Goal: Understand process/instructions: Learn about a topic

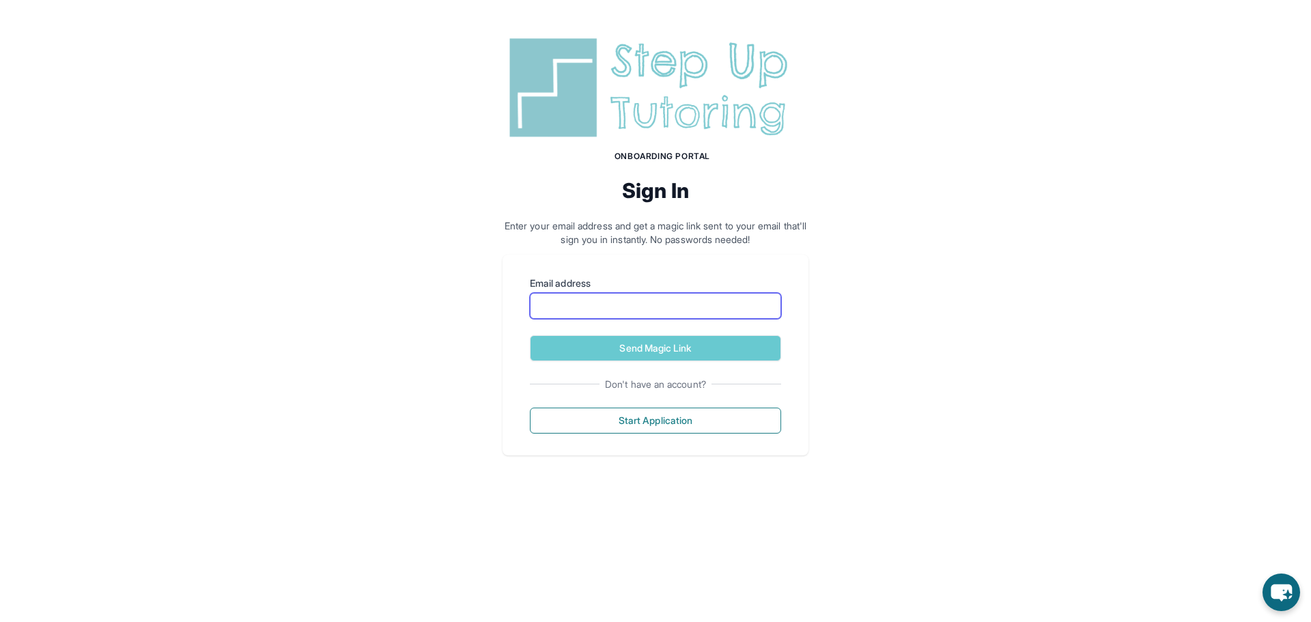
click at [658, 293] on input "Email address" at bounding box center [655, 306] width 251 height 26
drag, startPoint x: 447, startPoint y: 260, endPoint x: 445, endPoint y: 269, distance: 9.1
click at [447, 260] on div "Onboarding Portal Sign In Enter your email address and get a magic link sent to…" at bounding box center [655, 244] width 1311 height 488
click at [665, 314] on input "Email address" at bounding box center [655, 306] width 251 height 26
type input "**********"
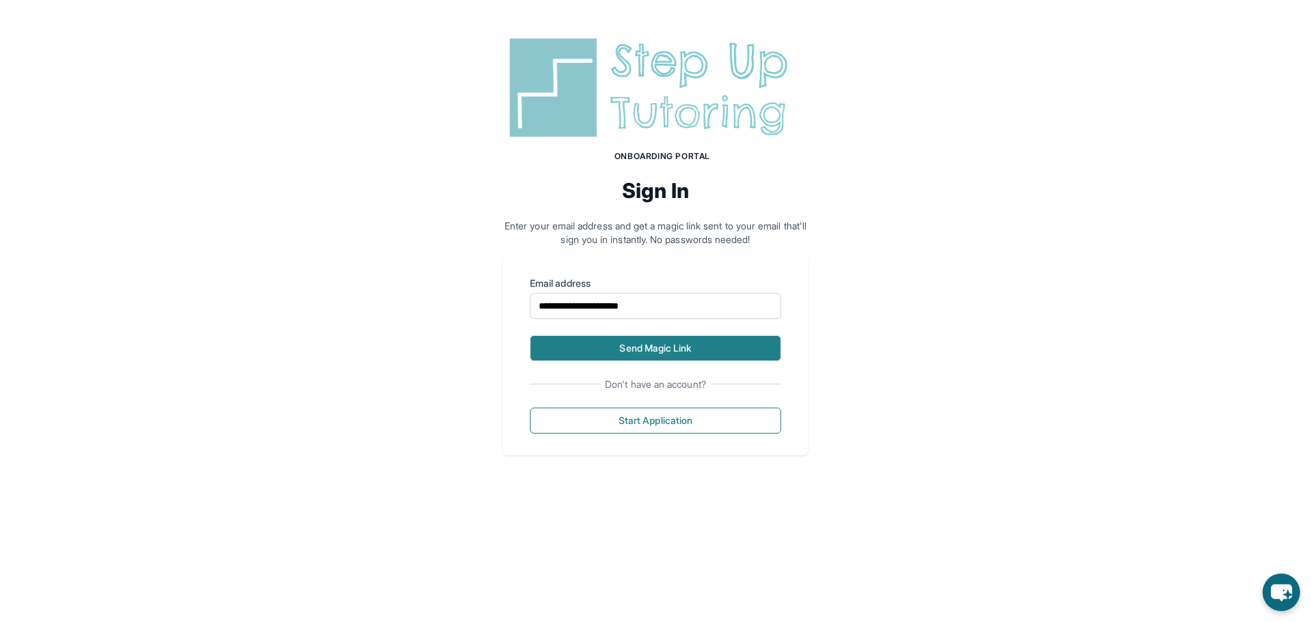
click at [693, 349] on button "Send Magic Link" at bounding box center [655, 348] width 251 height 26
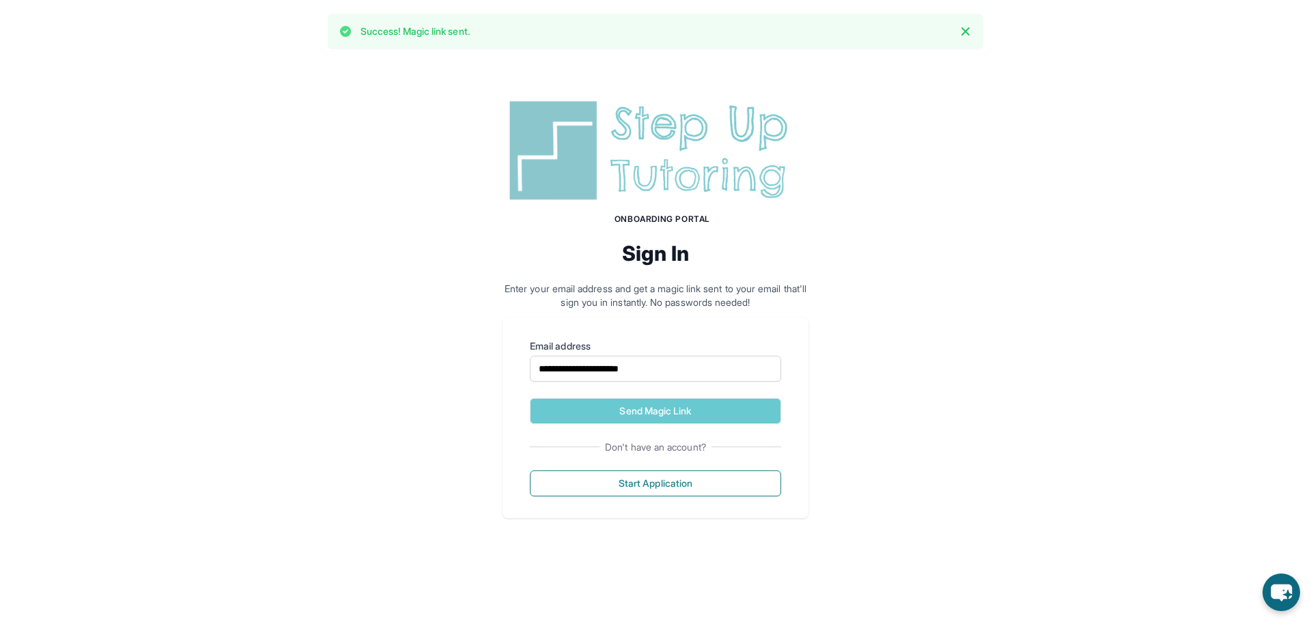
drag, startPoint x: 387, startPoint y: 137, endPoint x: 383, endPoint y: 126, distance: 11.7
click at [385, 133] on div "**********" at bounding box center [655, 307] width 1311 height 488
click at [348, 105] on div "**********" at bounding box center [655, 307] width 1311 height 488
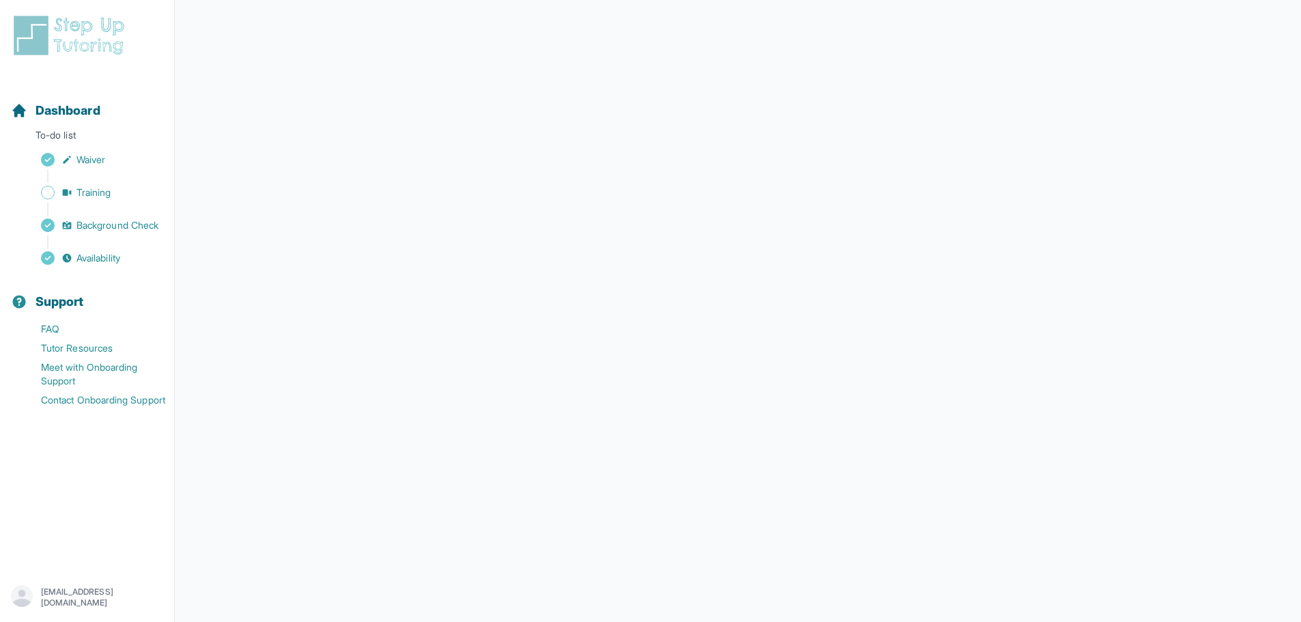
scroll to position [105, 0]
click at [81, 196] on span "Training" at bounding box center [94, 193] width 35 height 14
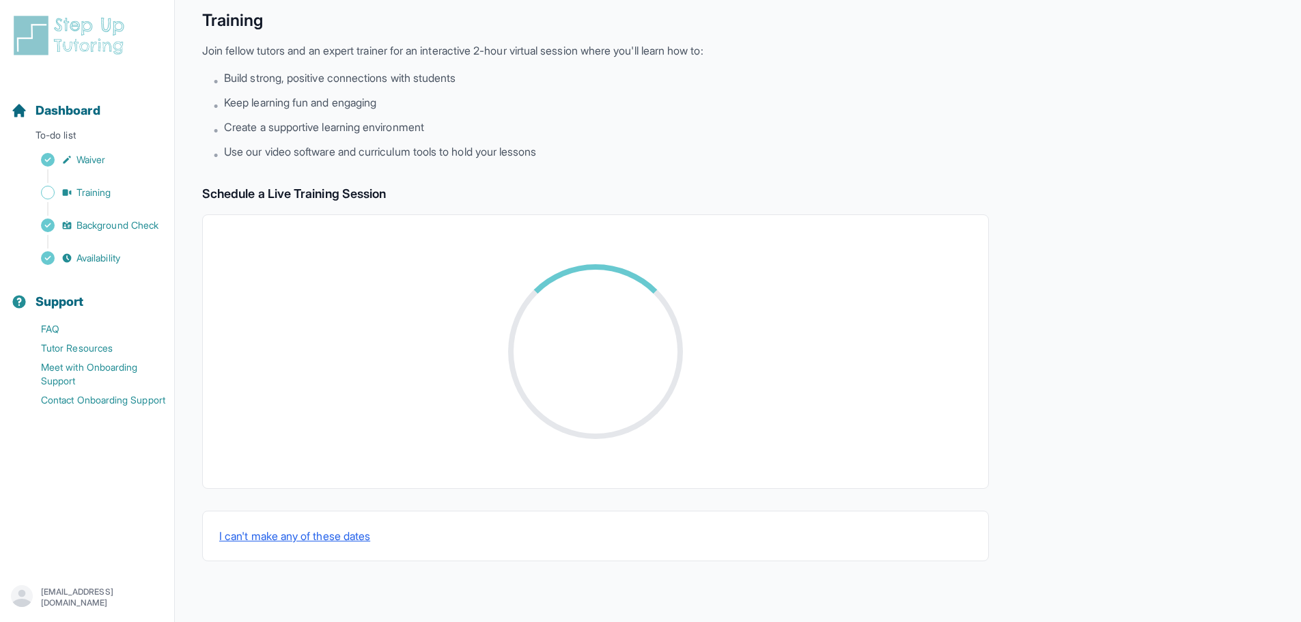
scroll to position [55, 0]
click at [72, 111] on span "Dashboard" at bounding box center [68, 110] width 65 height 19
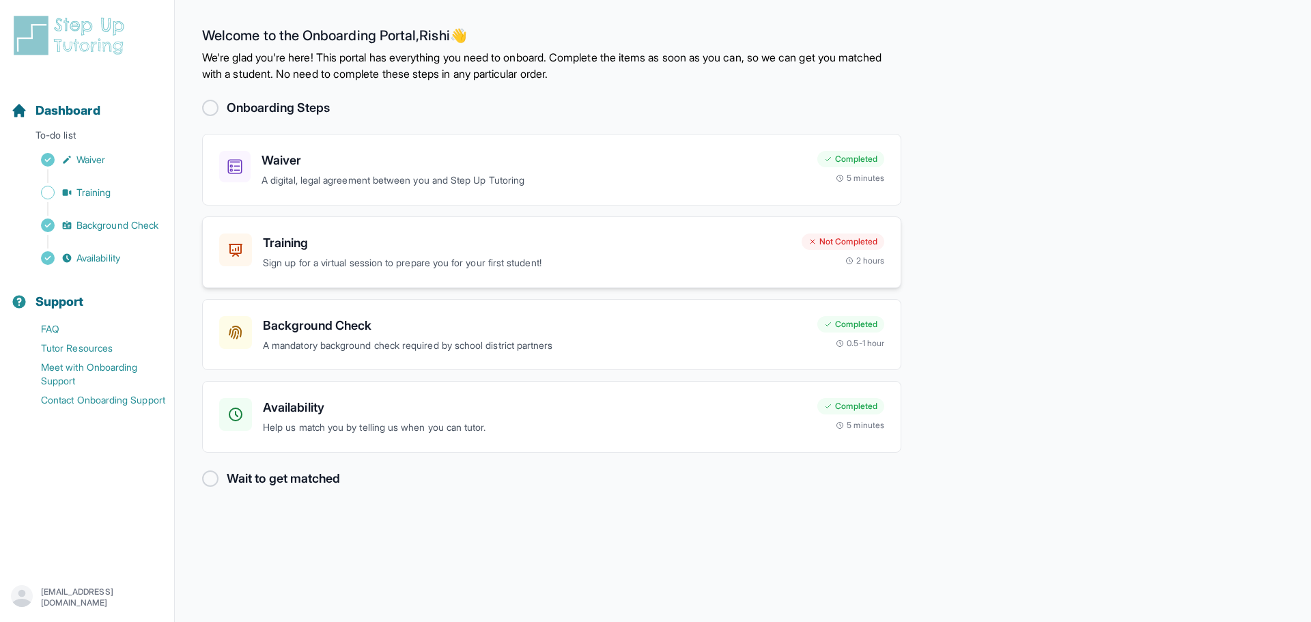
click at [581, 255] on p "Sign up for a virtual session to prepare you for your first student!" at bounding box center [527, 263] width 528 height 16
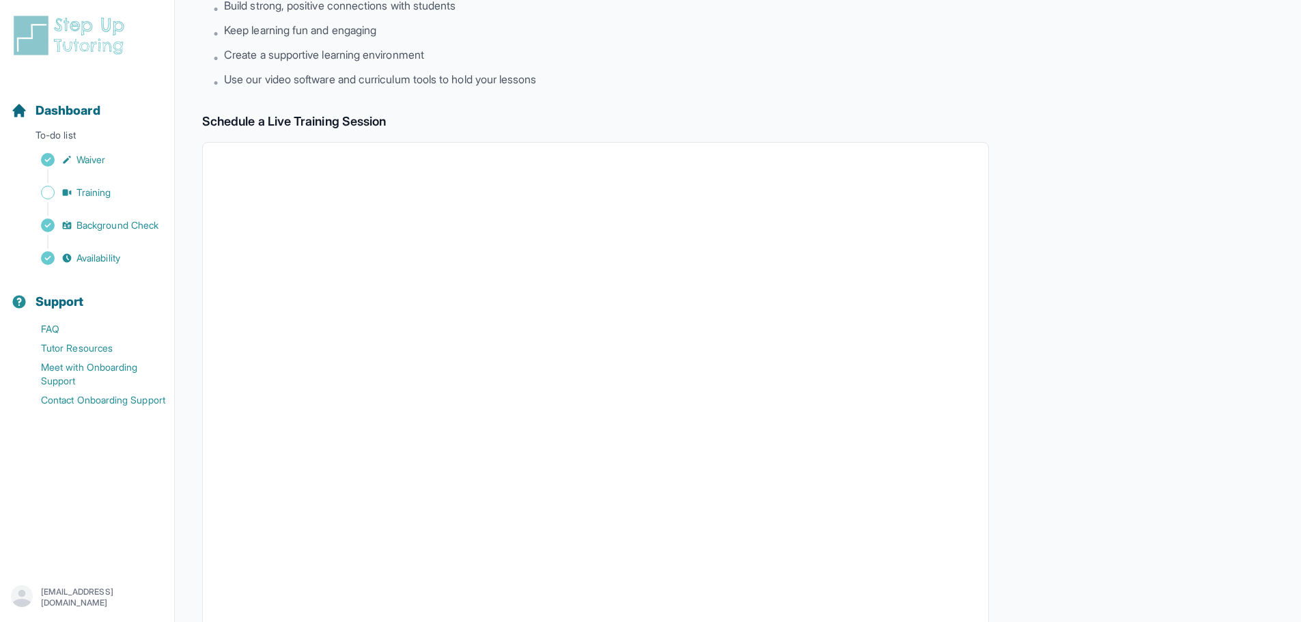
scroll to position [339, 0]
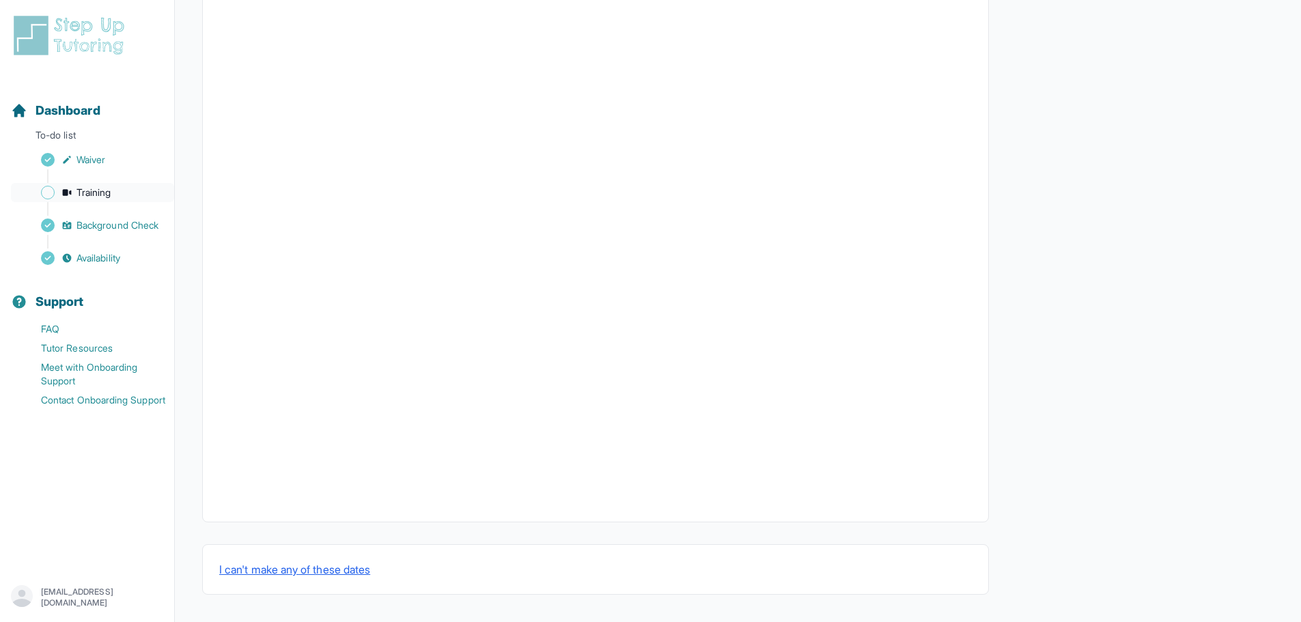
click at [128, 196] on link "Training" at bounding box center [92, 192] width 163 height 19
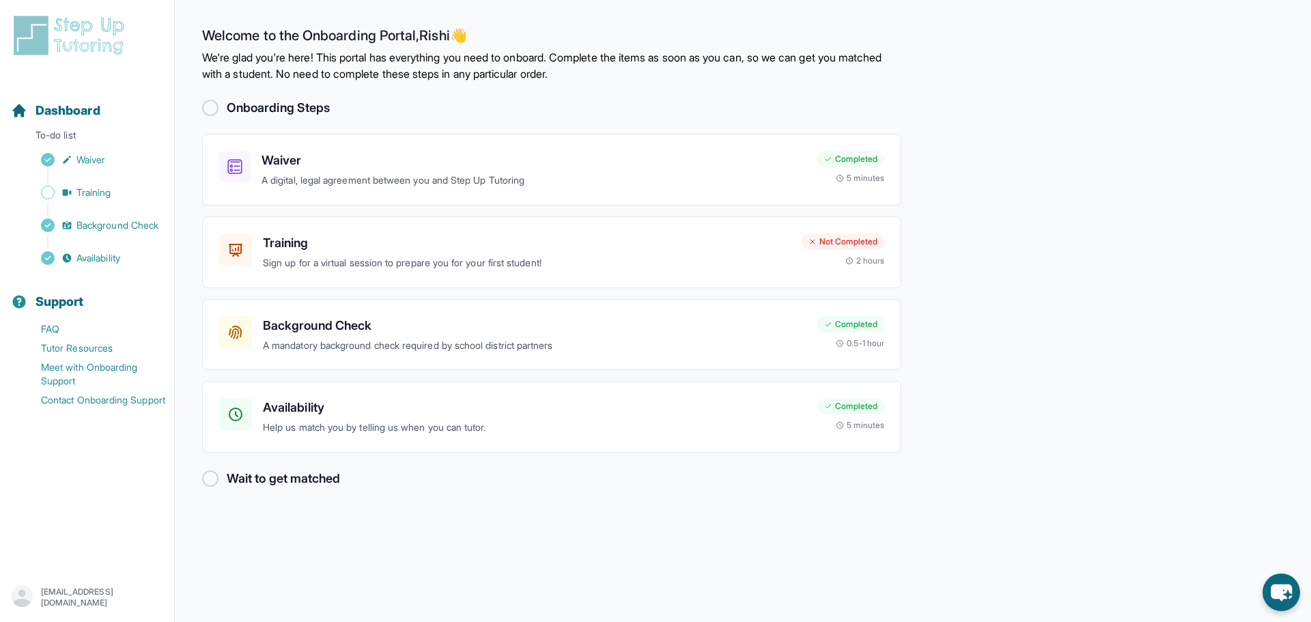
click at [214, 480] on div at bounding box center [210, 479] width 16 height 16
click at [208, 482] on div at bounding box center [210, 479] width 16 height 16
click at [455, 245] on h3 "Training" at bounding box center [527, 243] width 528 height 19
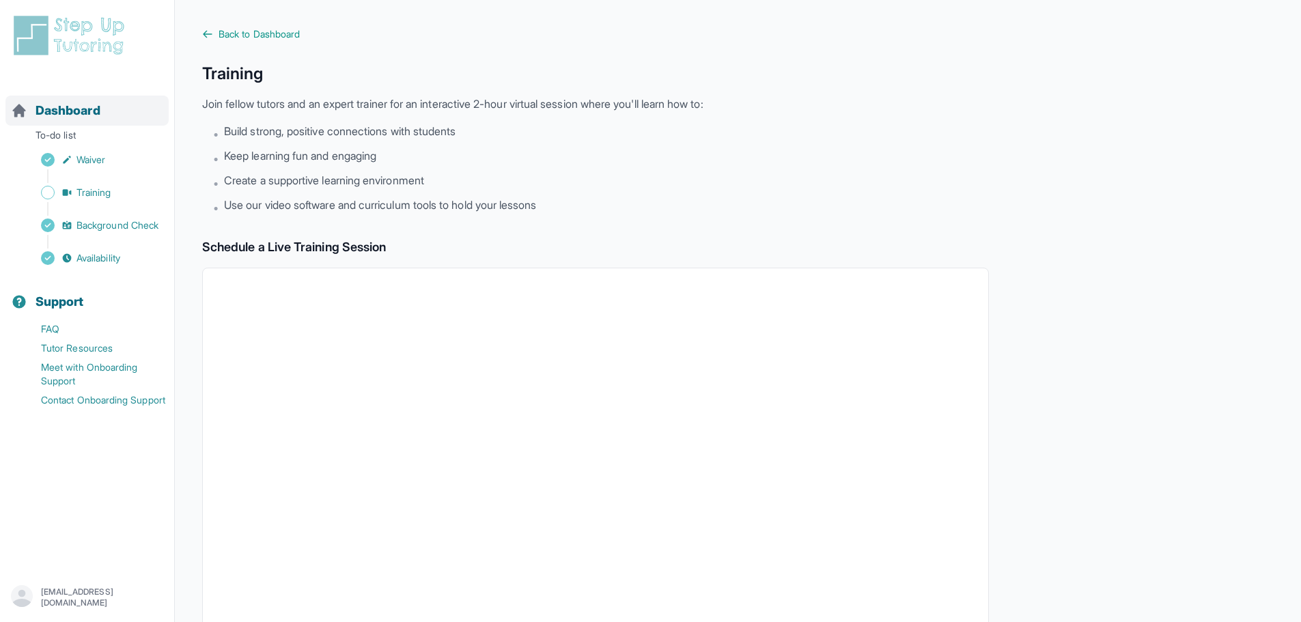
click at [73, 127] on div "Dashboard To-do list Waiver Training Background Check Availability" at bounding box center [86, 173] width 163 height 189
click at [69, 113] on span "Dashboard" at bounding box center [68, 110] width 65 height 19
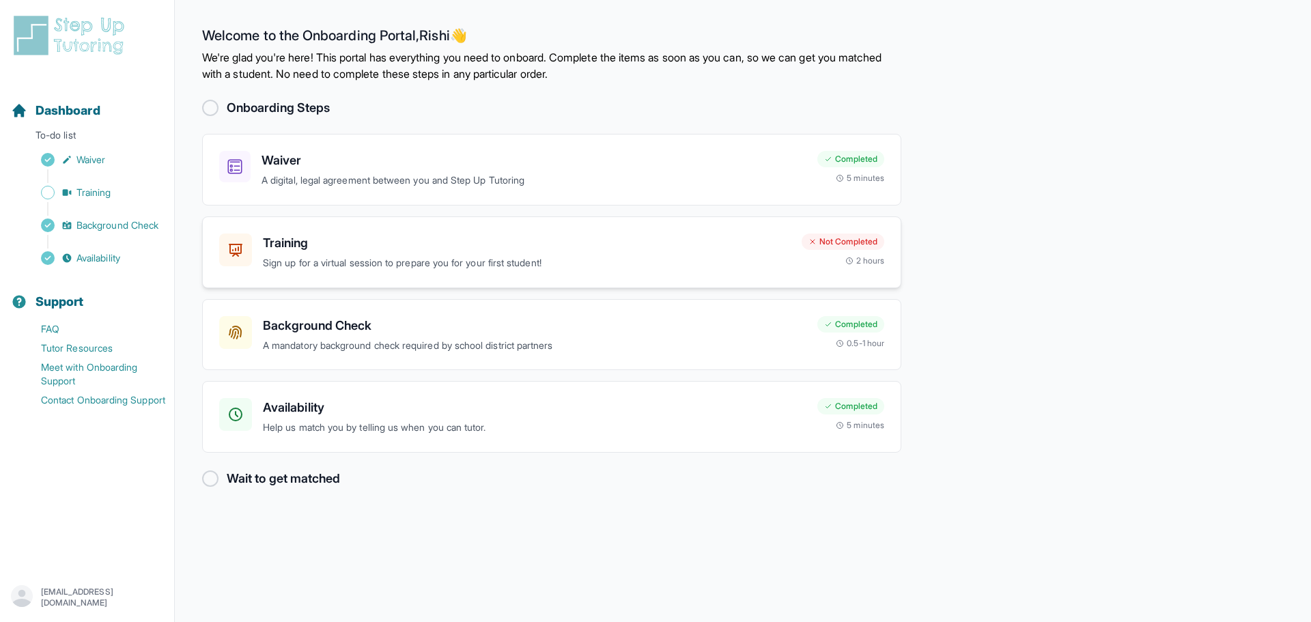
click at [714, 258] on p "Sign up for a virtual session to prepare you for your first student!" at bounding box center [527, 263] width 528 height 16
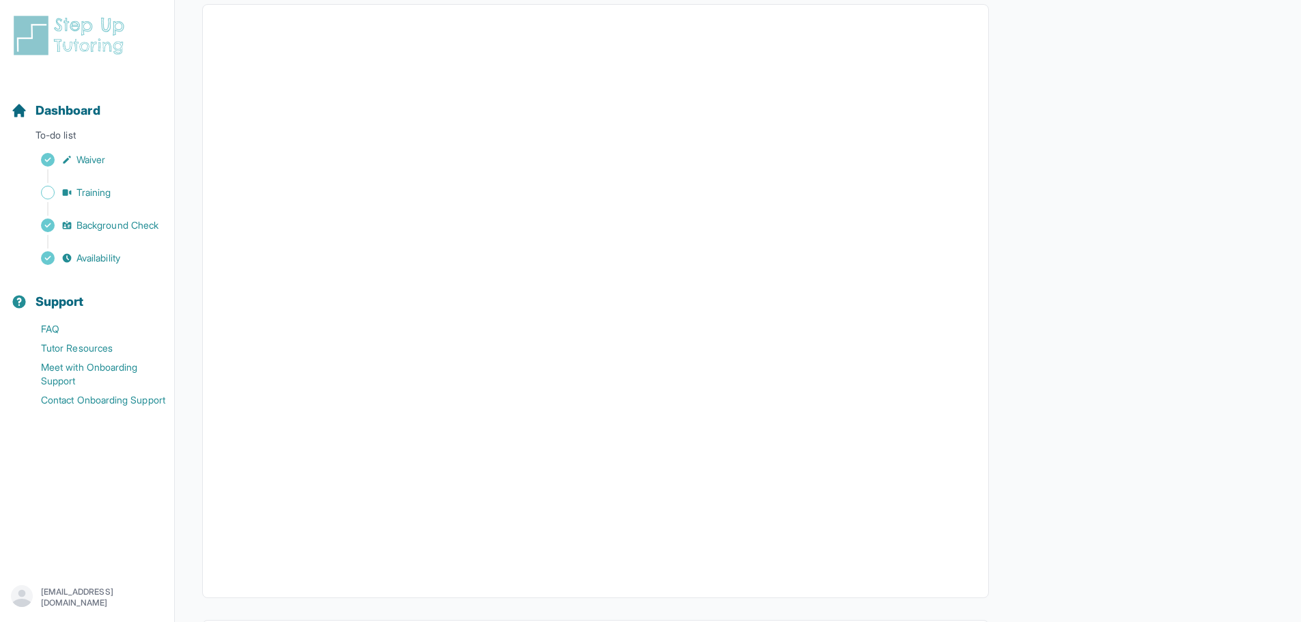
scroll to position [66, 0]
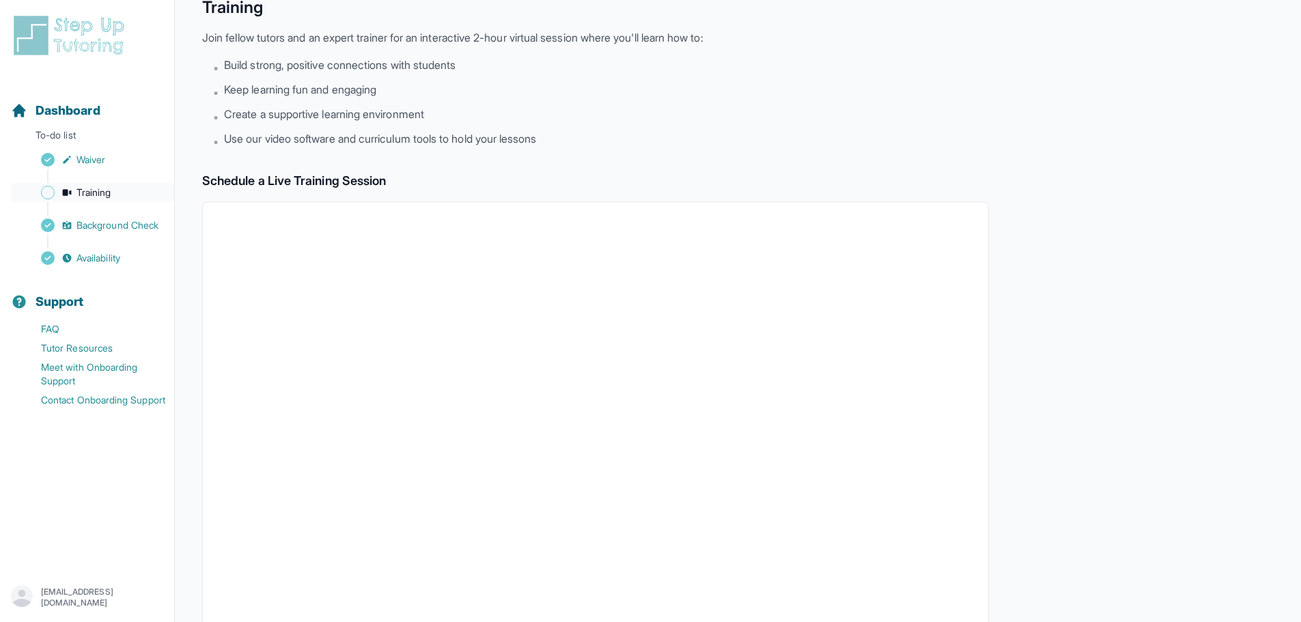
click at [83, 190] on span "Training" at bounding box center [94, 193] width 35 height 14
click at [42, 108] on span "Dashboard" at bounding box center [68, 110] width 65 height 19
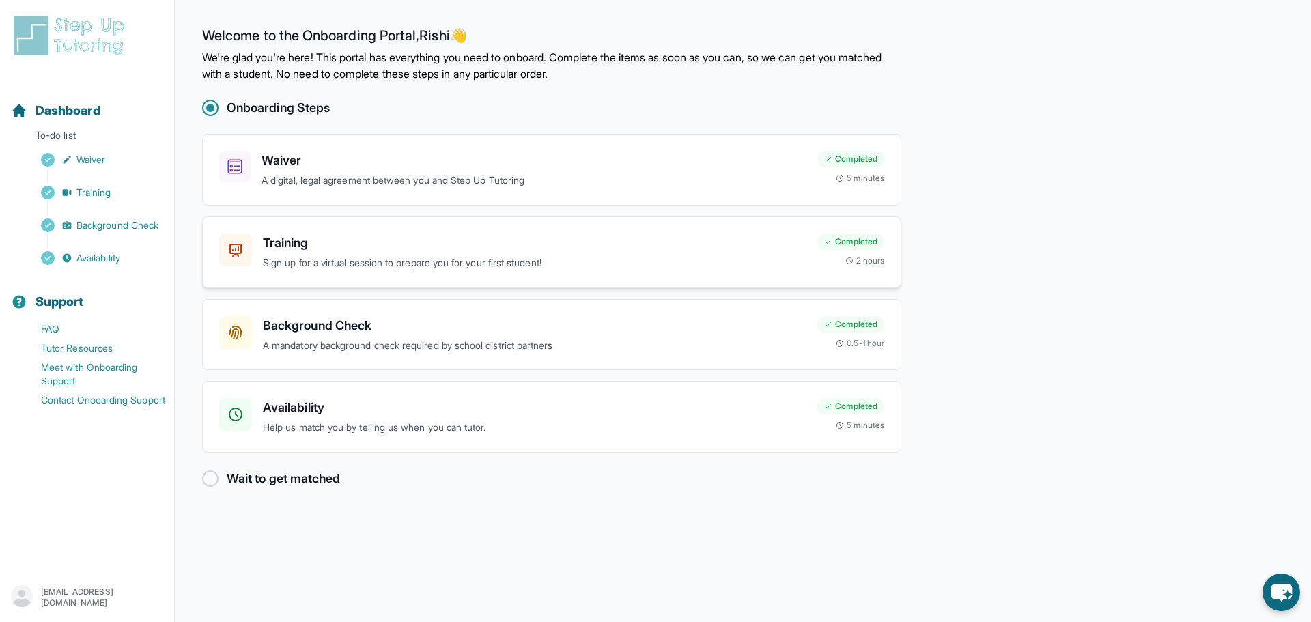
click at [319, 246] on h3 "Training" at bounding box center [535, 243] width 544 height 19
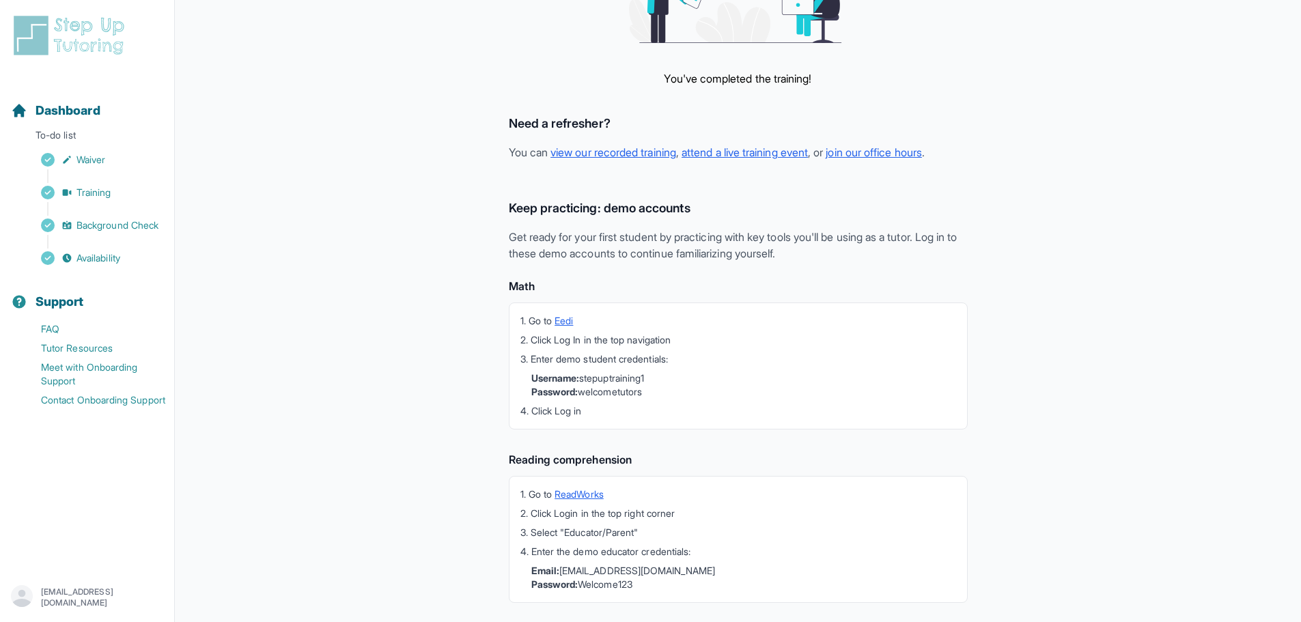
scroll to position [238, 0]
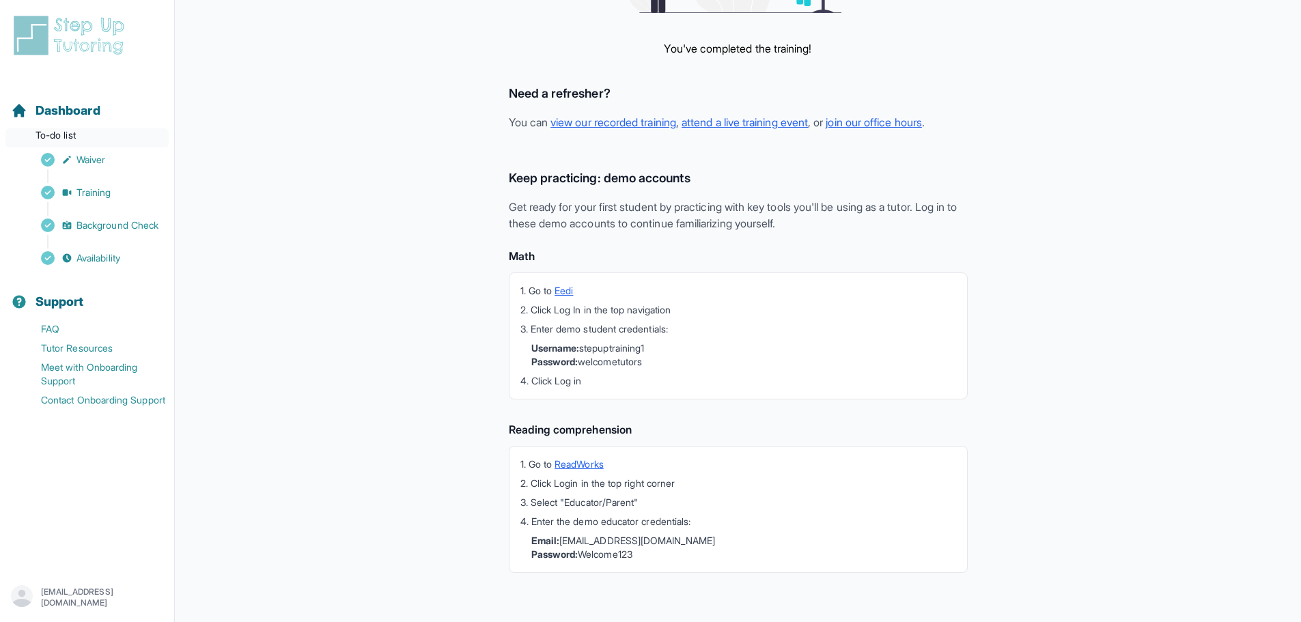
click at [68, 144] on p "To-do list" at bounding box center [86, 137] width 163 height 19
click at [55, 118] on span "Dashboard" at bounding box center [68, 110] width 65 height 19
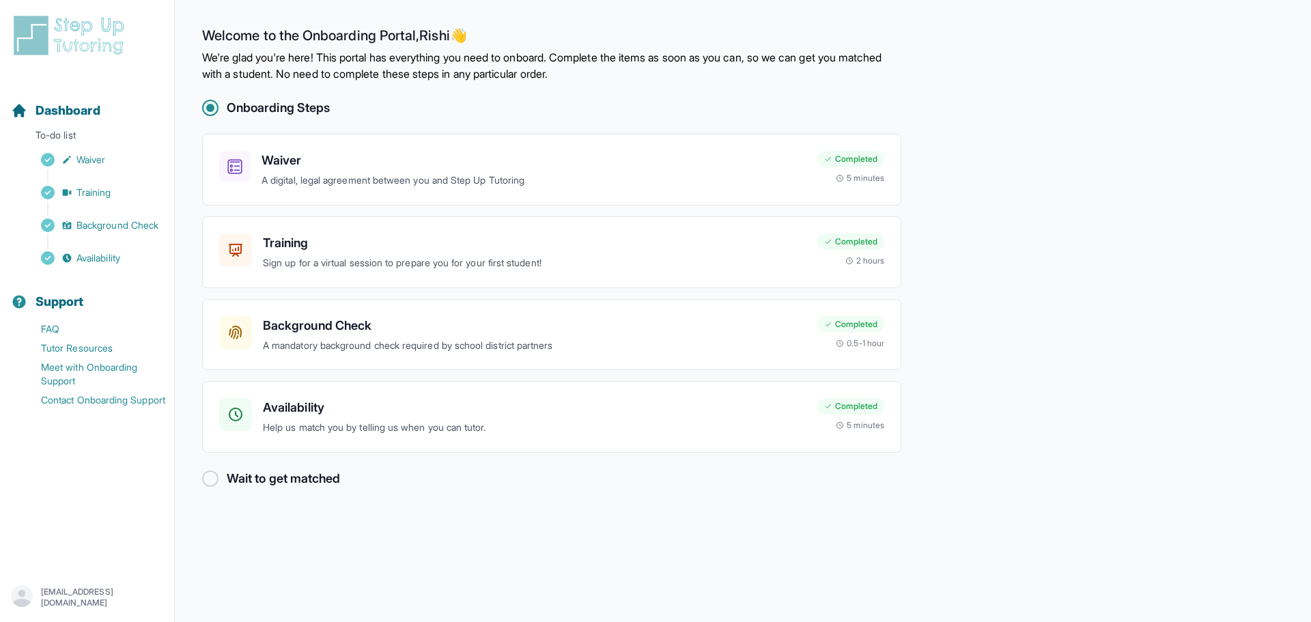
drag, startPoint x: 225, startPoint y: 488, endPoint x: 212, endPoint y: 487, distance: 13.0
click at [224, 488] on div "Wait to get matched" at bounding box center [551, 478] width 699 height 19
click at [212, 487] on div "Wait to get matched" at bounding box center [551, 478] width 699 height 19
